Goal: Task Accomplishment & Management: Manage account settings

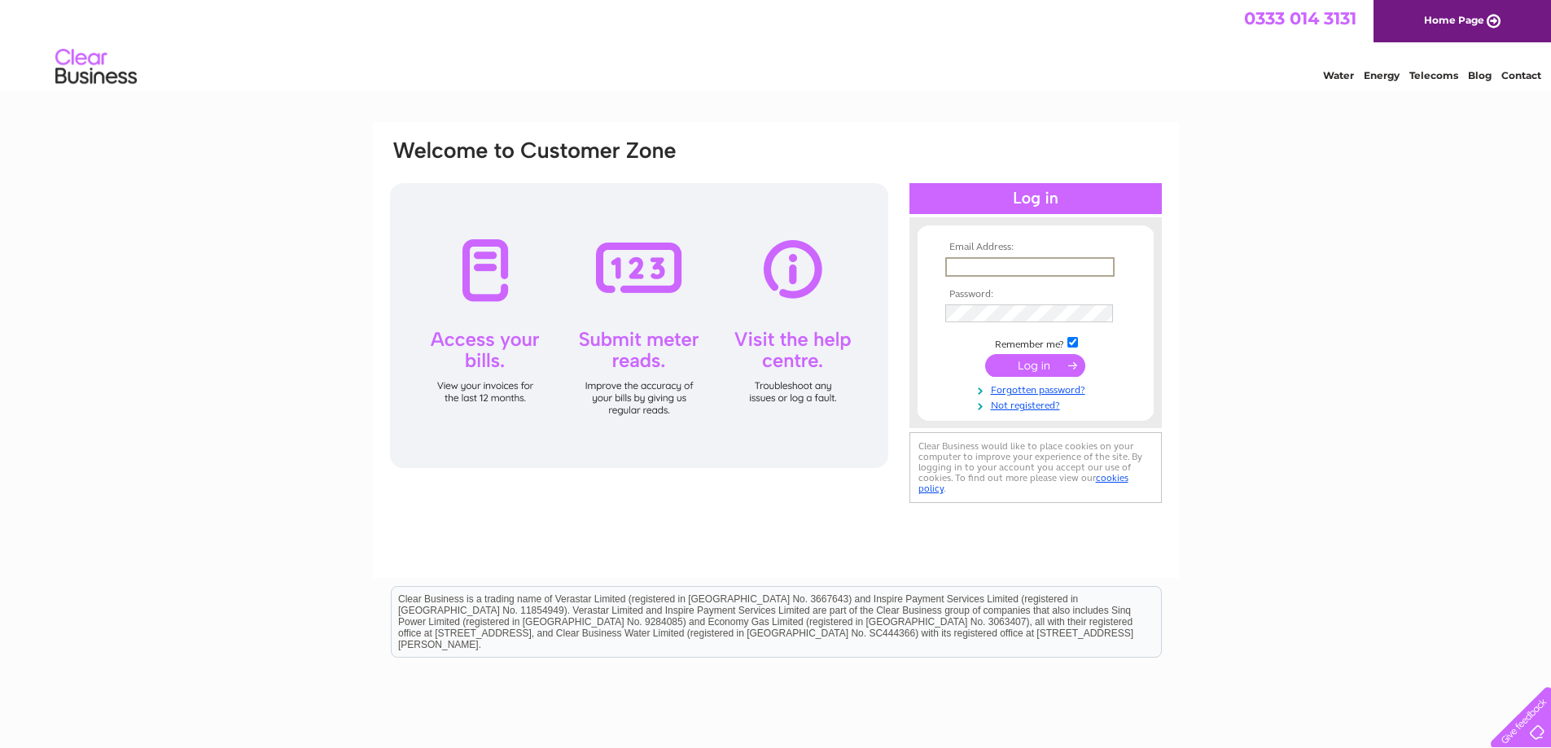
type input "[EMAIL_ADDRESS][DOMAIN_NAME]"
click at [1037, 373] on input "submit" at bounding box center [1035, 364] width 100 height 23
click at [1032, 377] on td at bounding box center [1035, 364] width 189 height 31
click at [1040, 369] on input "submit" at bounding box center [1035, 364] width 100 height 23
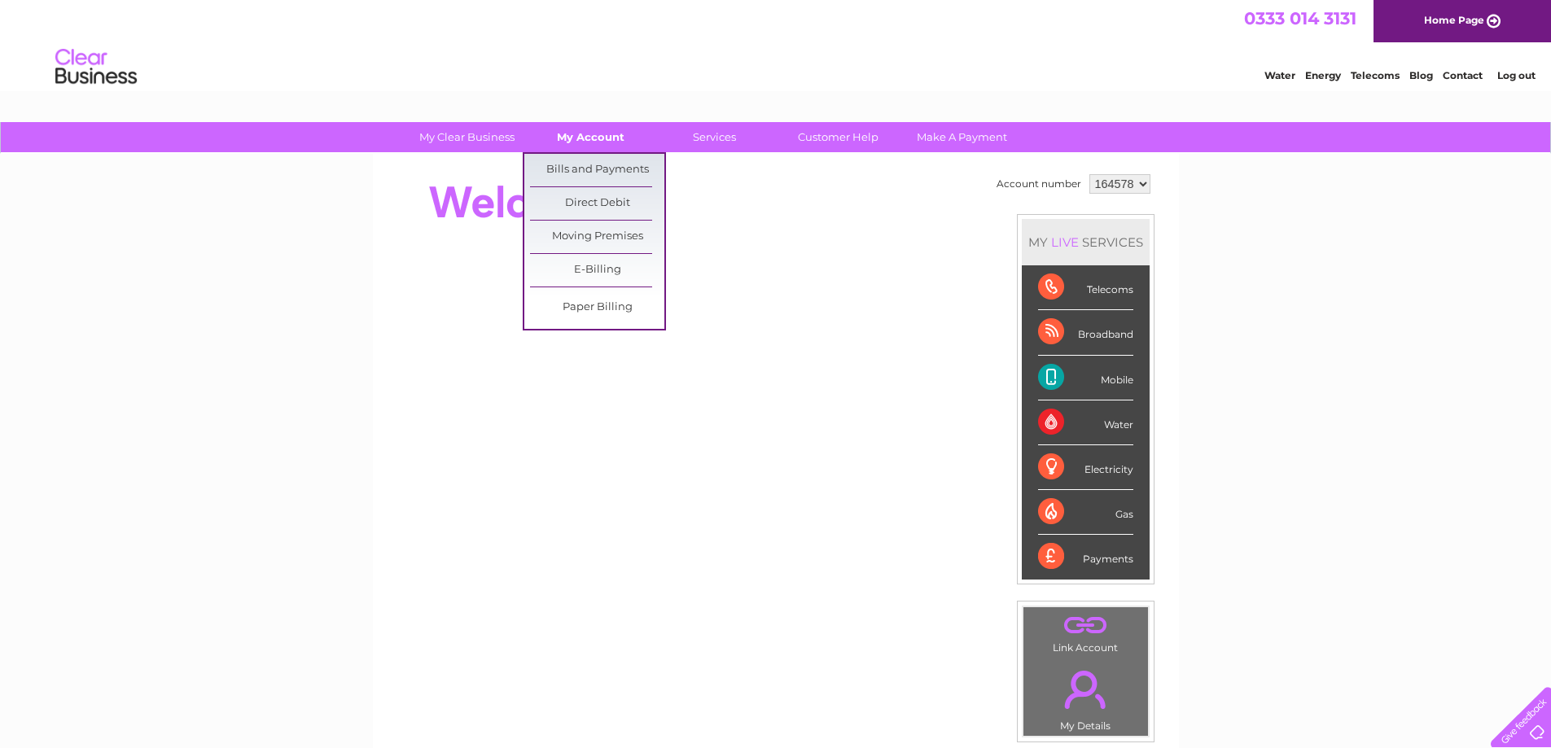
click at [605, 139] on link "My Account" at bounding box center [591, 137] width 134 height 30
click at [604, 170] on link "Bills and Payments" at bounding box center [597, 170] width 134 height 33
